Goal: Entertainment & Leisure: Consume media (video, audio)

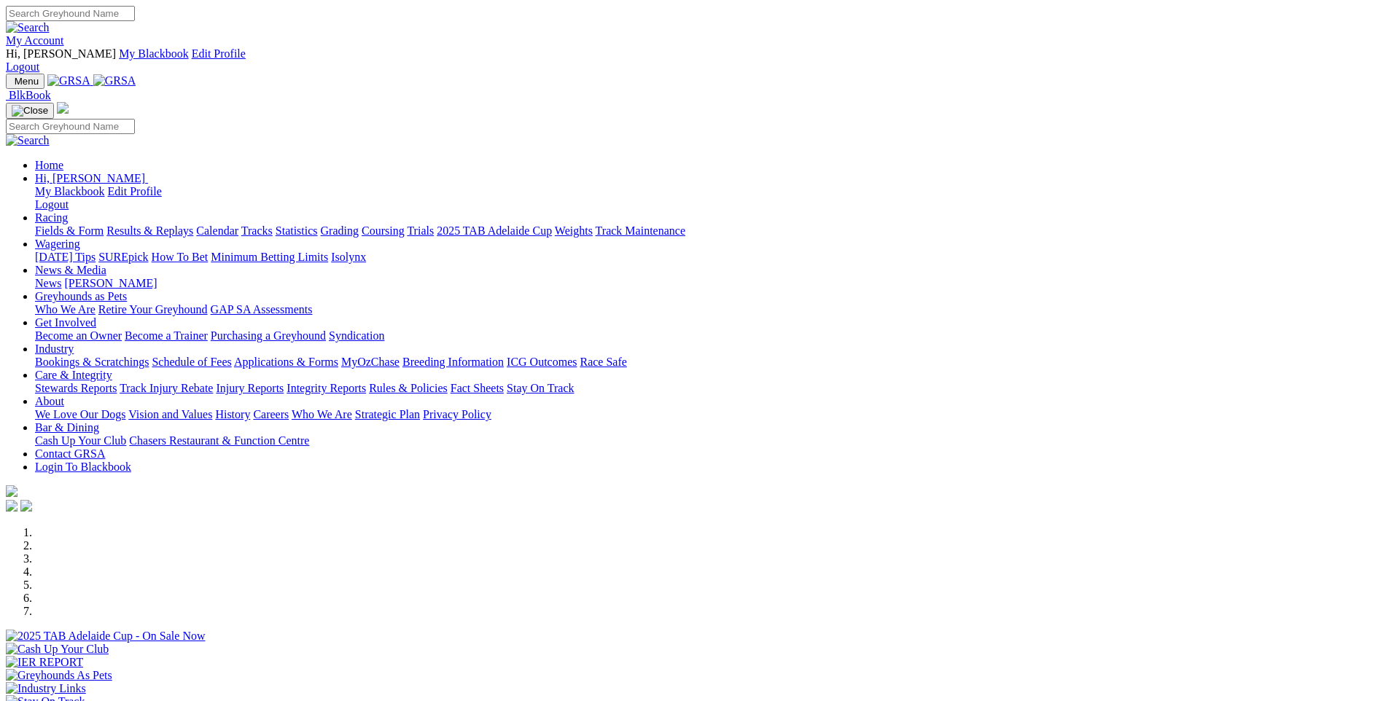
scroll to position [1166, 0]
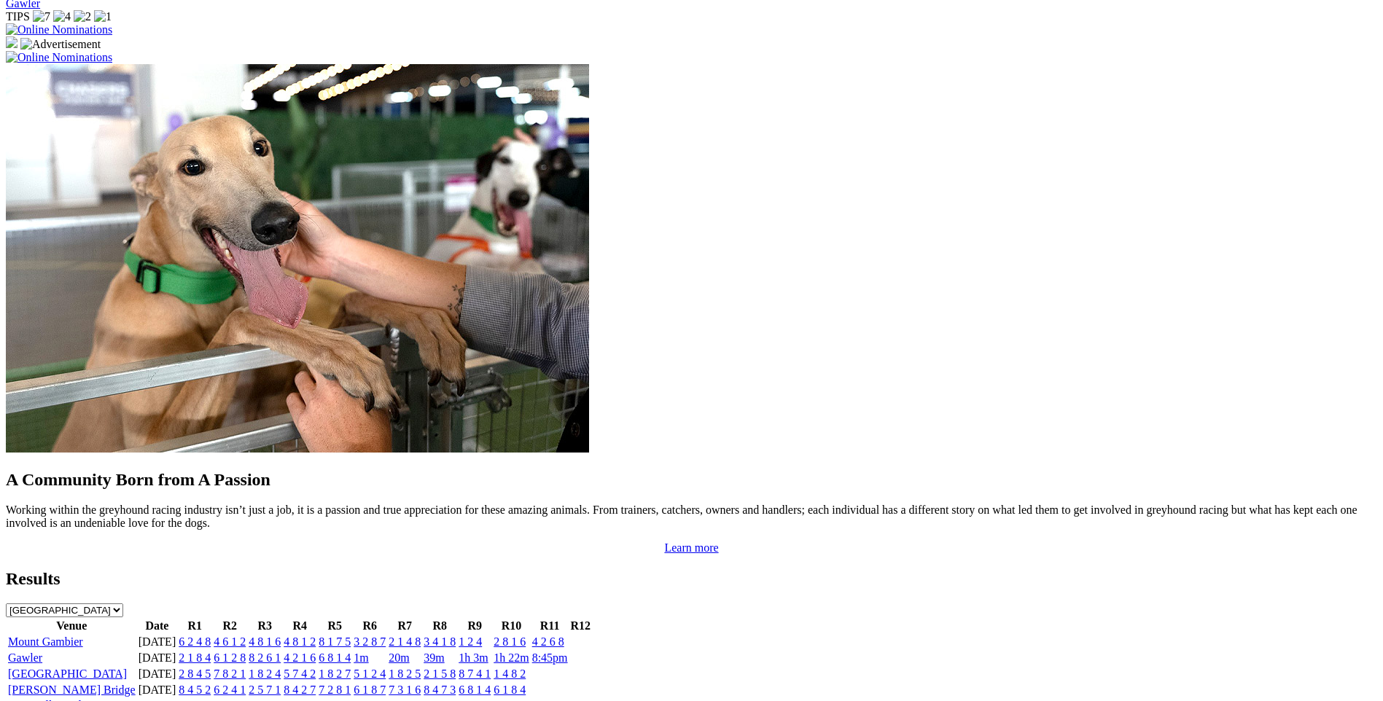
click at [281, 636] on link "4 8 1 6" at bounding box center [265, 642] width 32 height 12
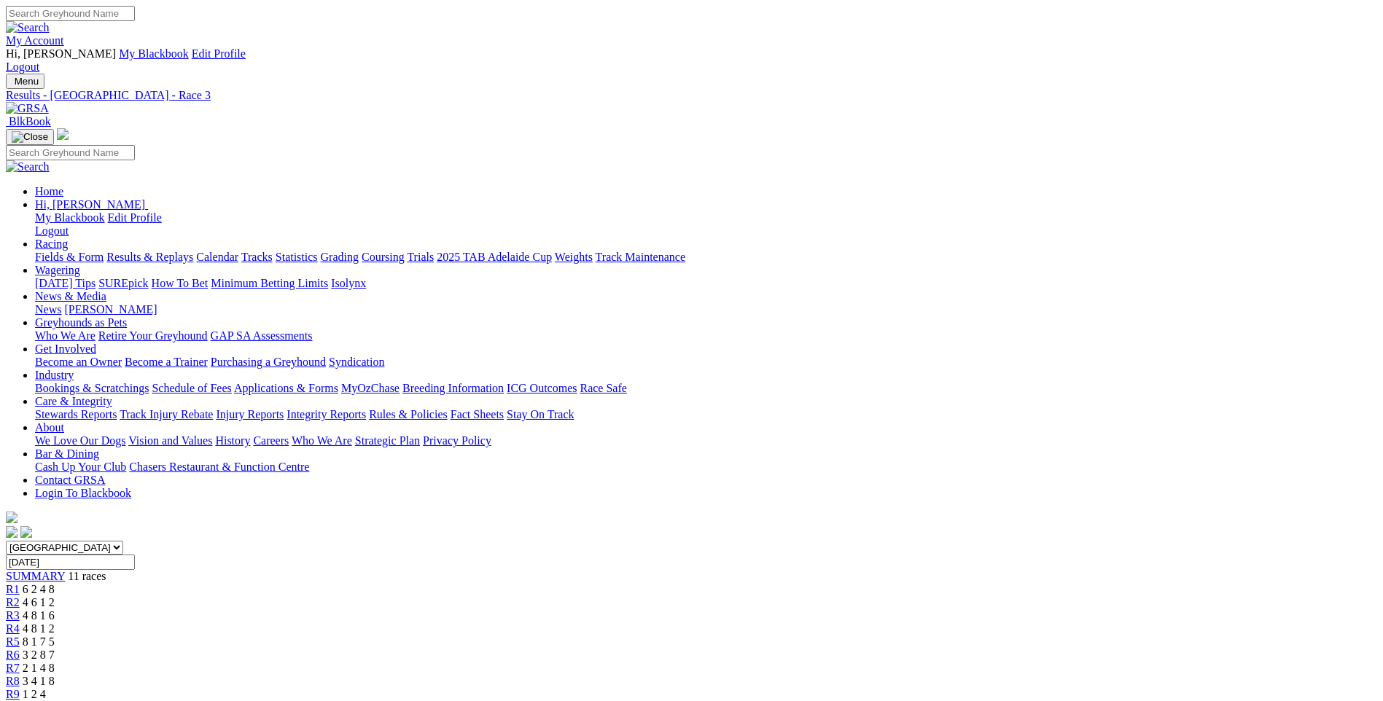
click at [897, 675] on div "R8 3 4 1 8" at bounding box center [691, 681] width 1371 height 13
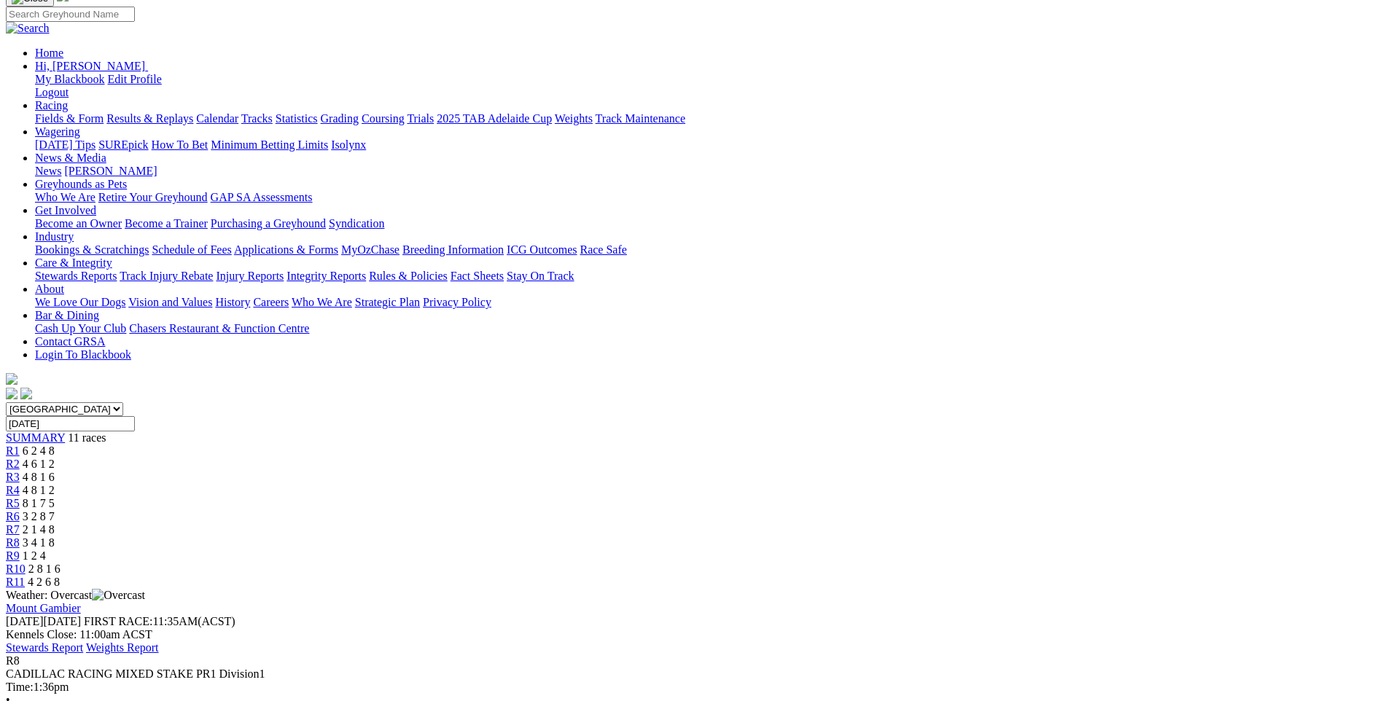
scroll to position [219, 0]
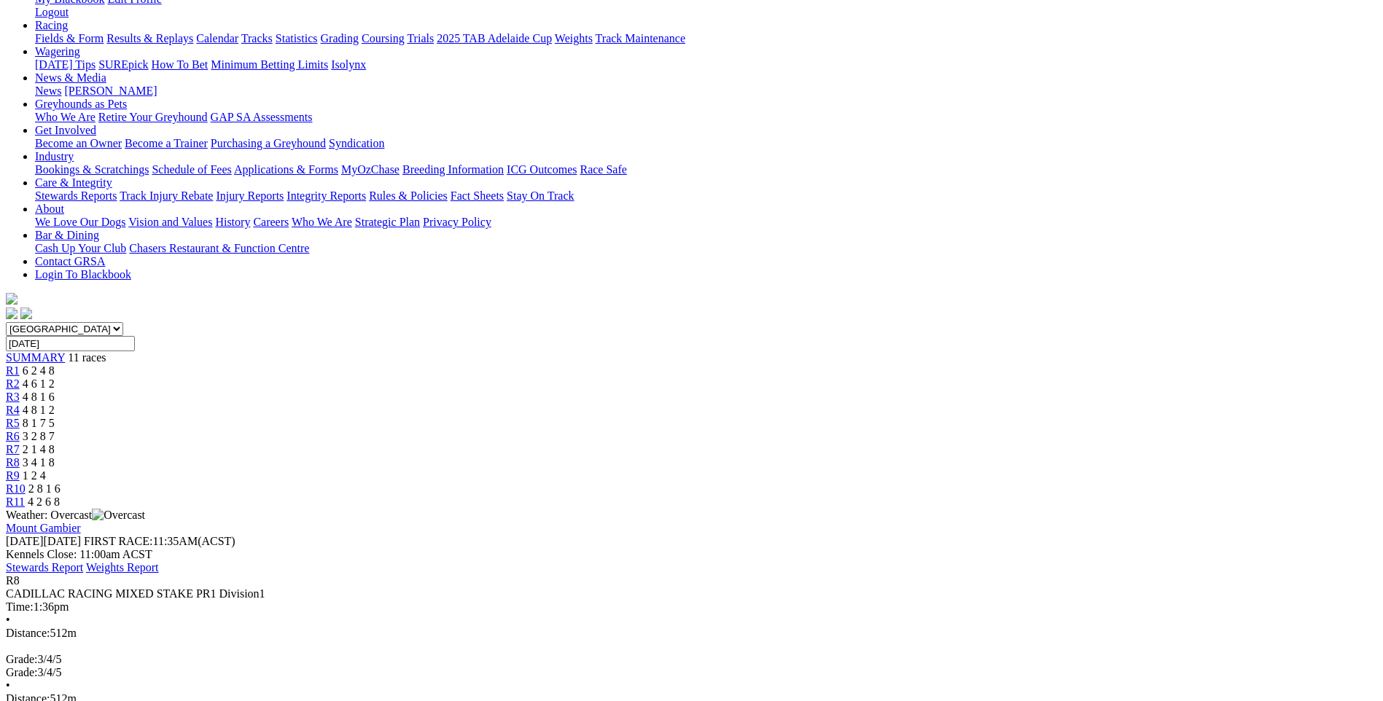
click at [25, 496] on span "R11" at bounding box center [15, 502] width 19 height 12
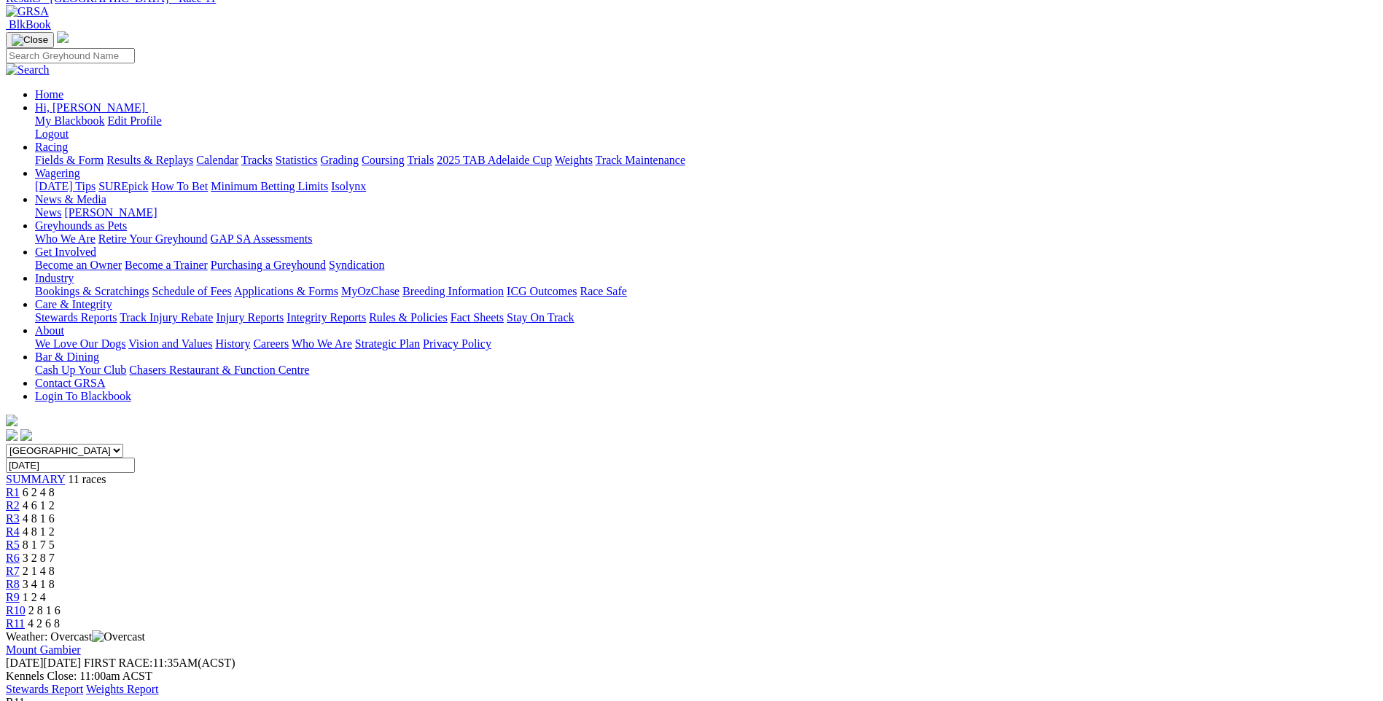
scroll to position [73, 0]
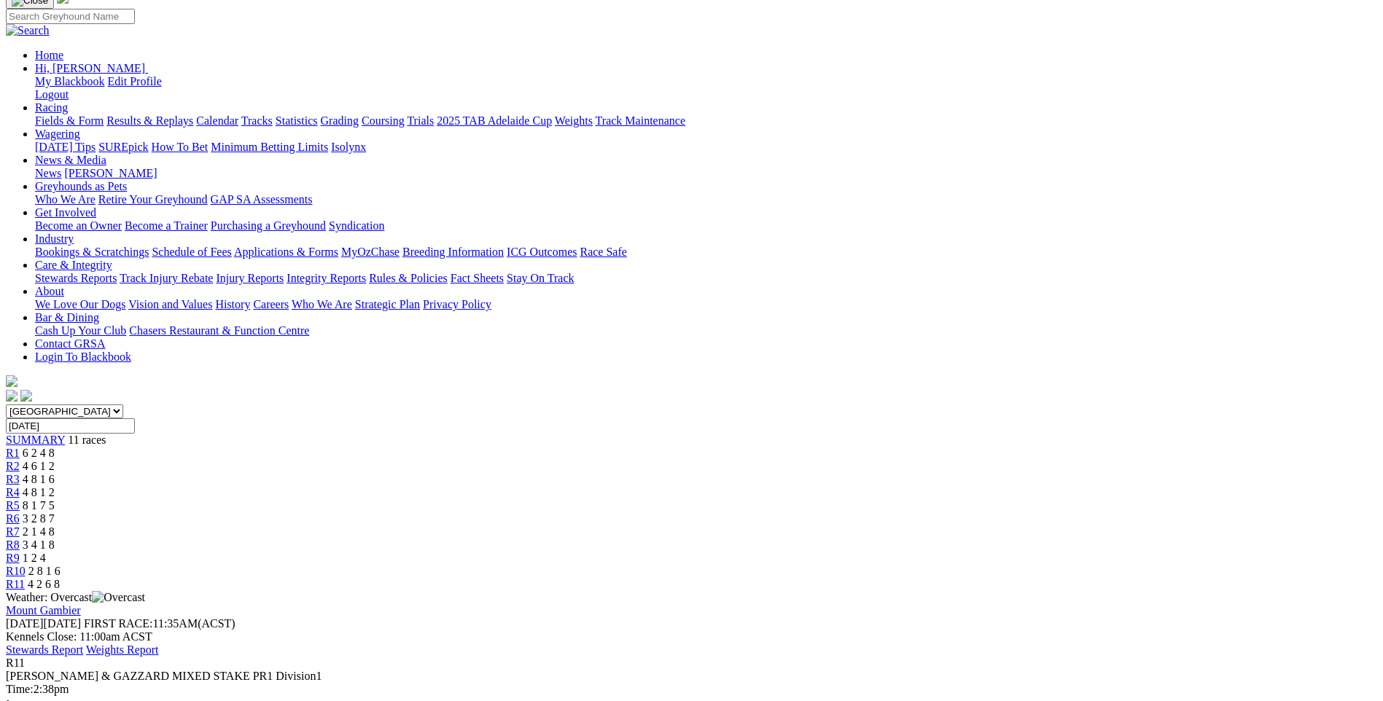
scroll to position [0, 0]
